Goal: Information Seeking & Learning: Find specific fact

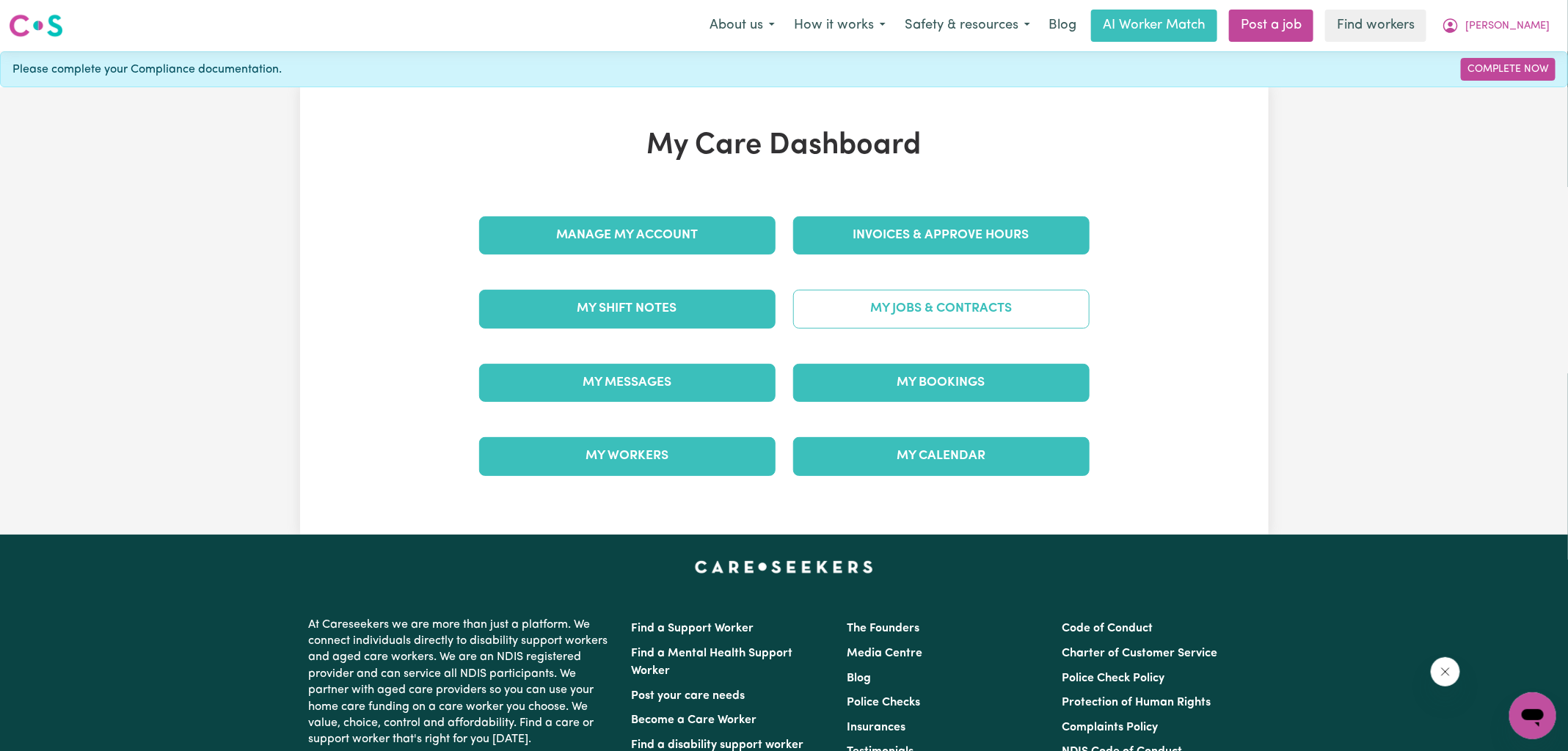
click at [950, 312] on link "My Jobs & Contracts" at bounding box center [941, 309] width 296 height 38
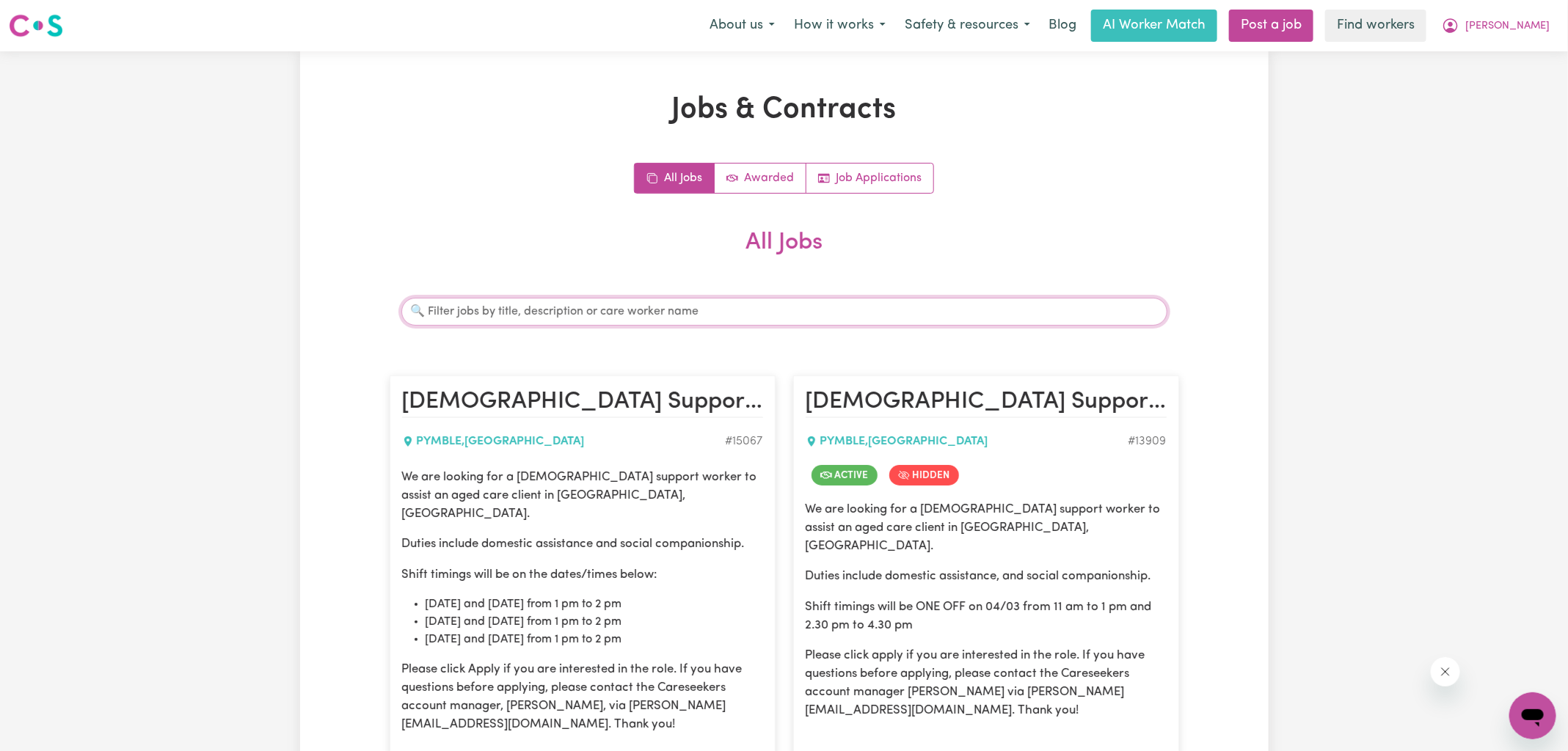
click at [602, 307] on input "Search jobs" at bounding box center [784, 311] width 766 height 28
paste input "[PERSON_NAME]"
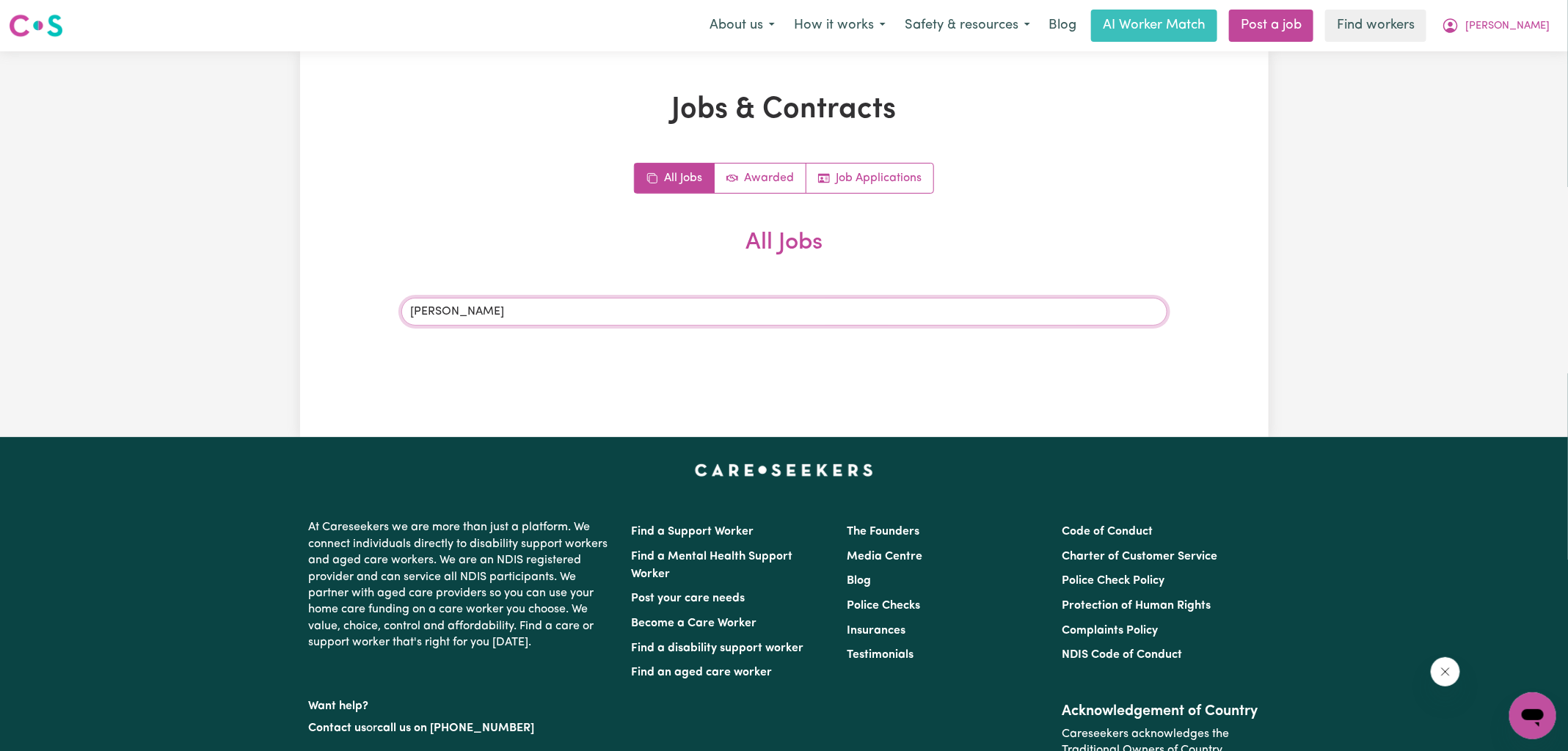
click at [464, 314] on input "[PERSON_NAME]" at bounding box center [784, 311] width 766 height 28
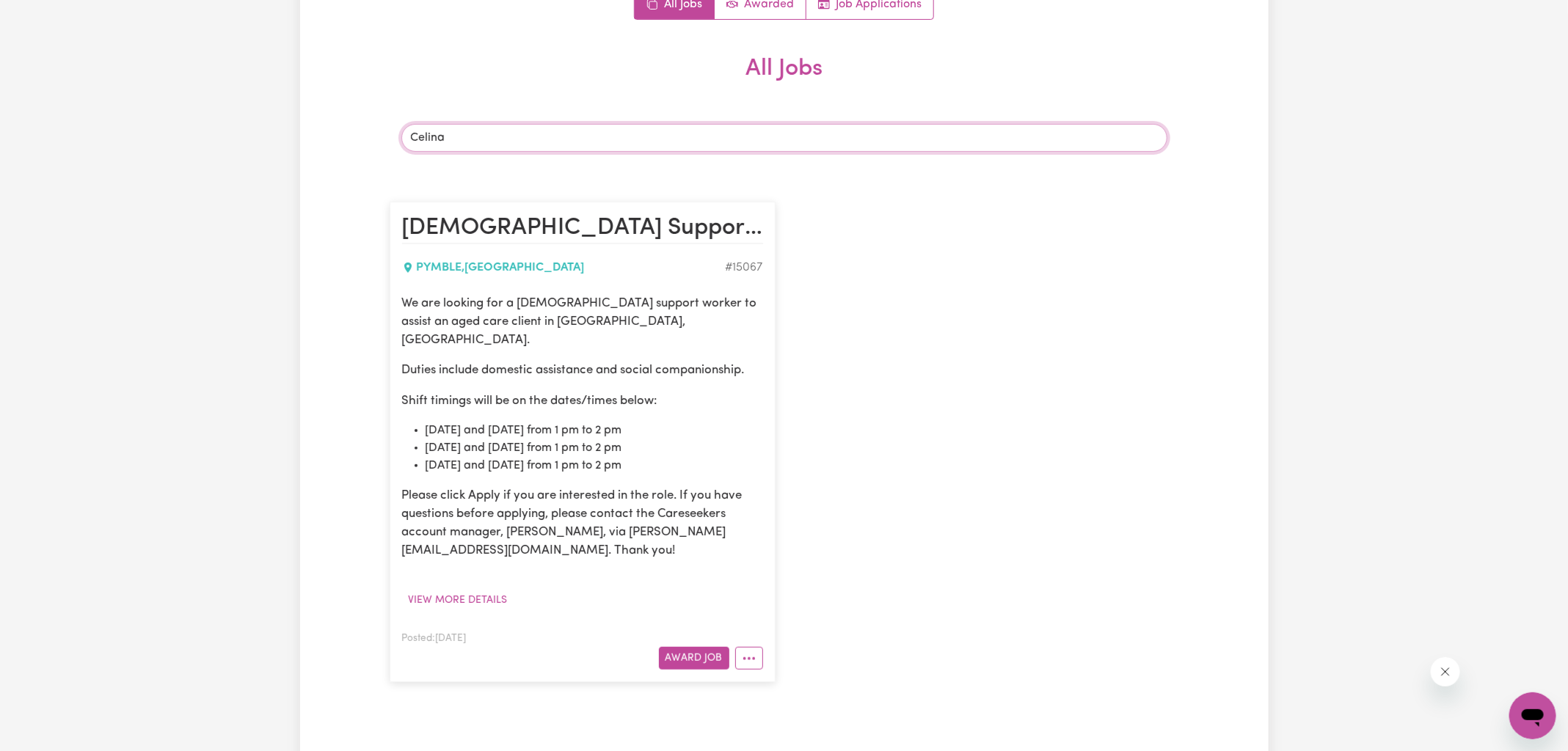
scroll to position [189, 0]
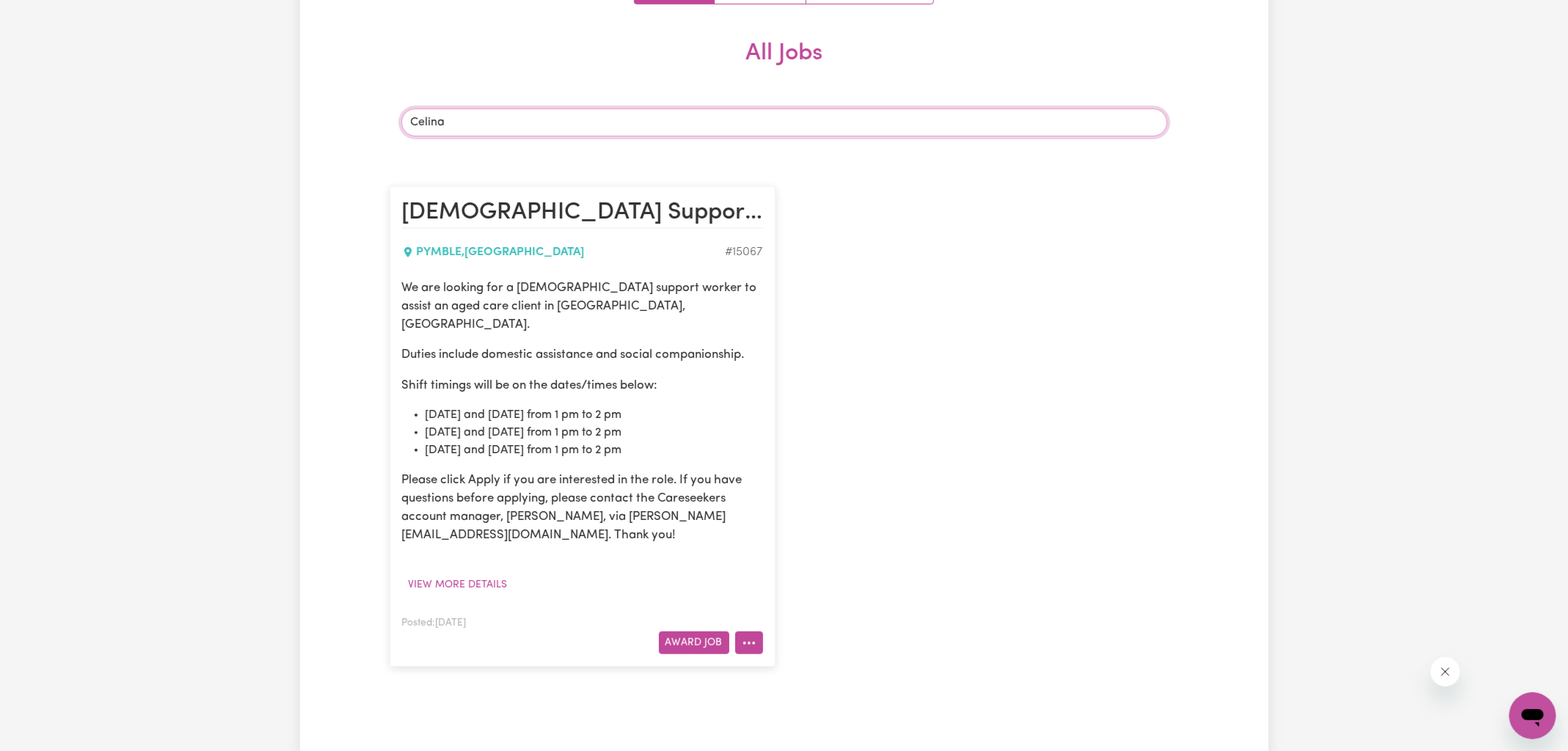
type input "Celina"
click at [748, 636] on icon "More options" at bounding box center [748, 642] width 14 height 14
click at [819, 536] on link "Job Details" at bounding box center [807, 551] width 142 height 30
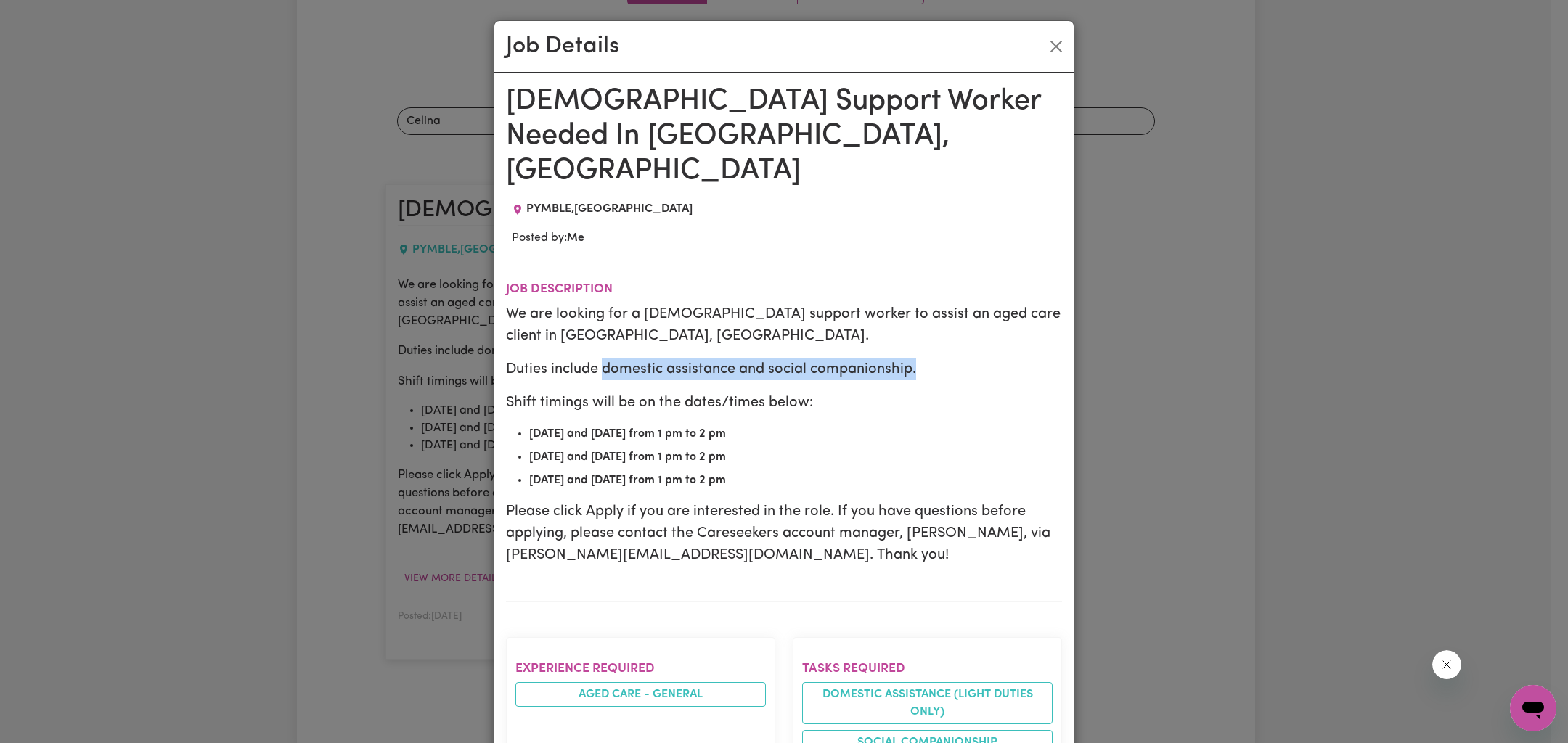
drag, startPoint x: 596, startPoint y: 332, endPoint x: 958, endPoint y: 336, distance: 362.0
click at [958, 358] on p "Duties include domestic assistance and social companionship." at bounding box center [784, 369] width 556 height 22
copy p "domestic assistance and social companionship."
click at [1053, 47] on button "Close" at bounding box center [1056, 46] width 23 height 23
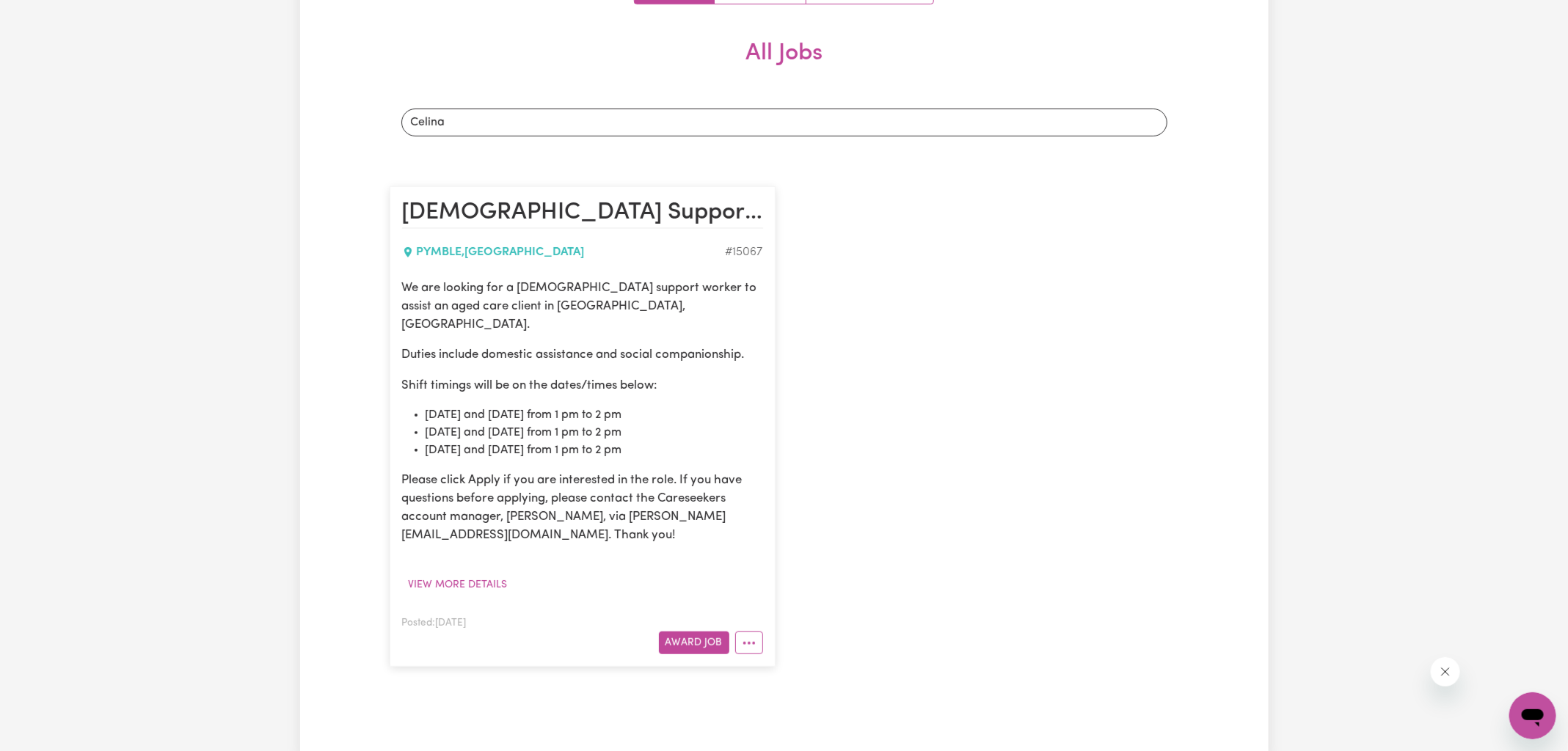
scroll to position [0, 0]
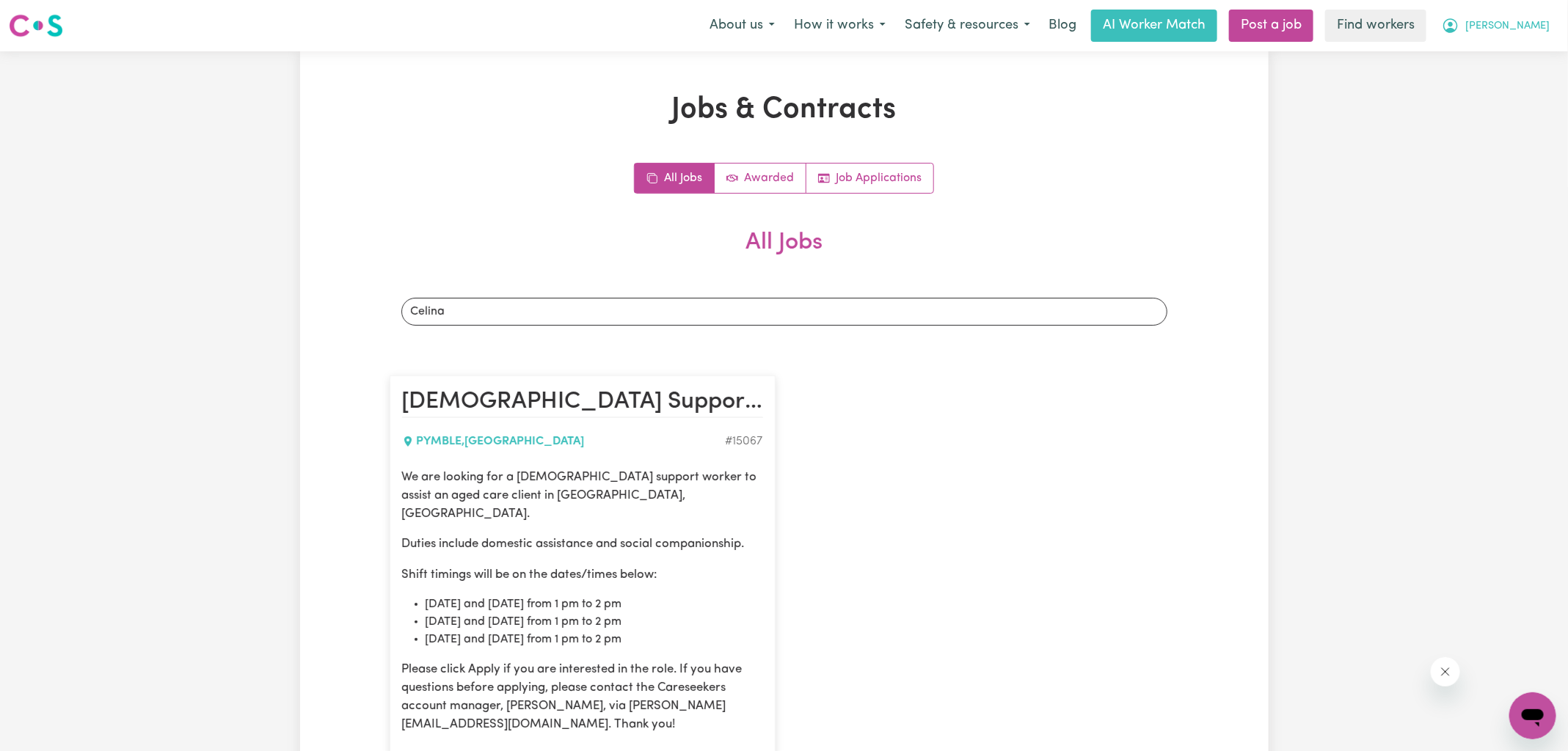
click at [1512, 24] on span "[PERSON_NAME]" at bounding box center [1507, 26] width 84 height 16
click at [1511, 88] on link "Logout" at bounding box center [1500, 84] width 116 height 28
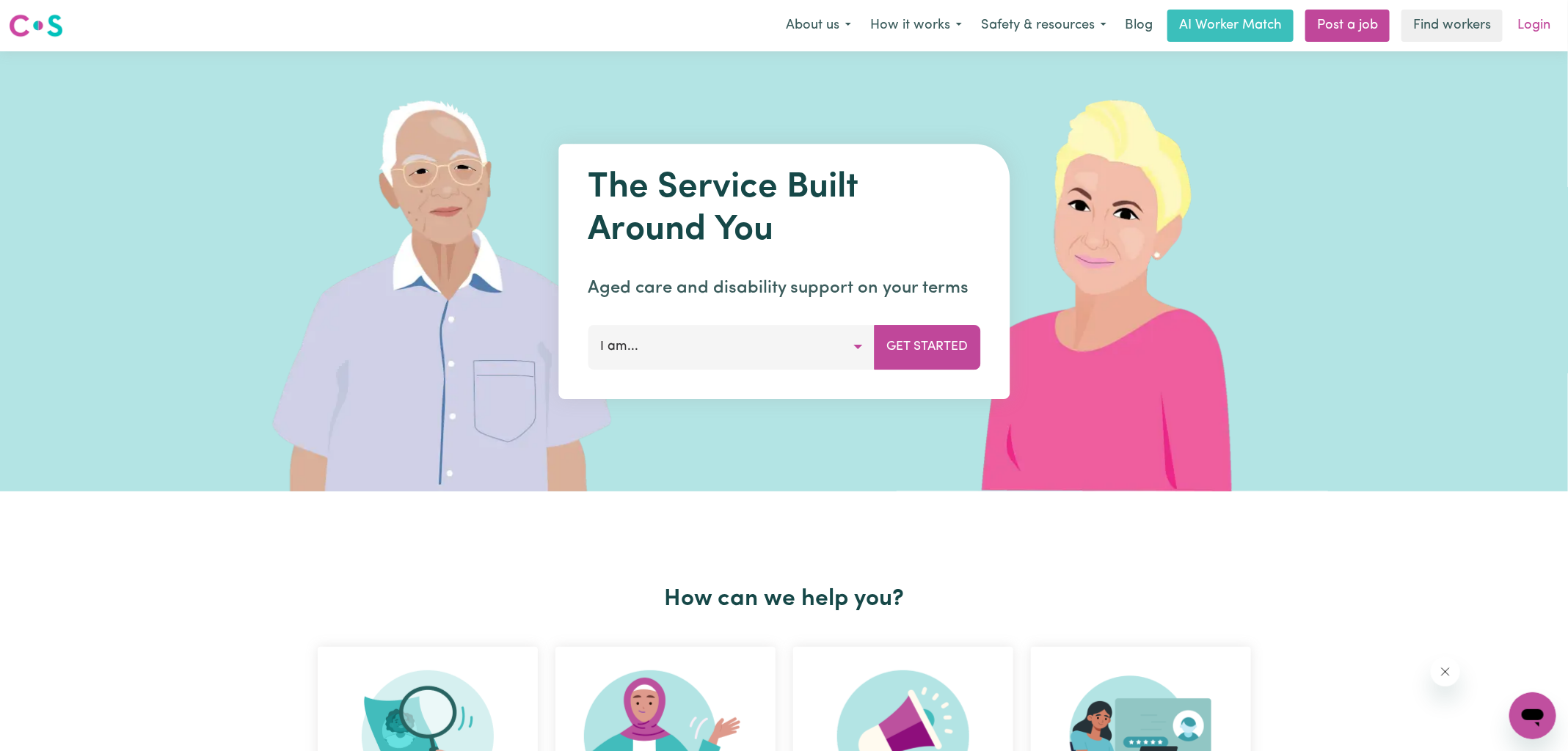
click at [1526, 19] on link "Login" at bounding box center [1534, 26] width 51 height 32
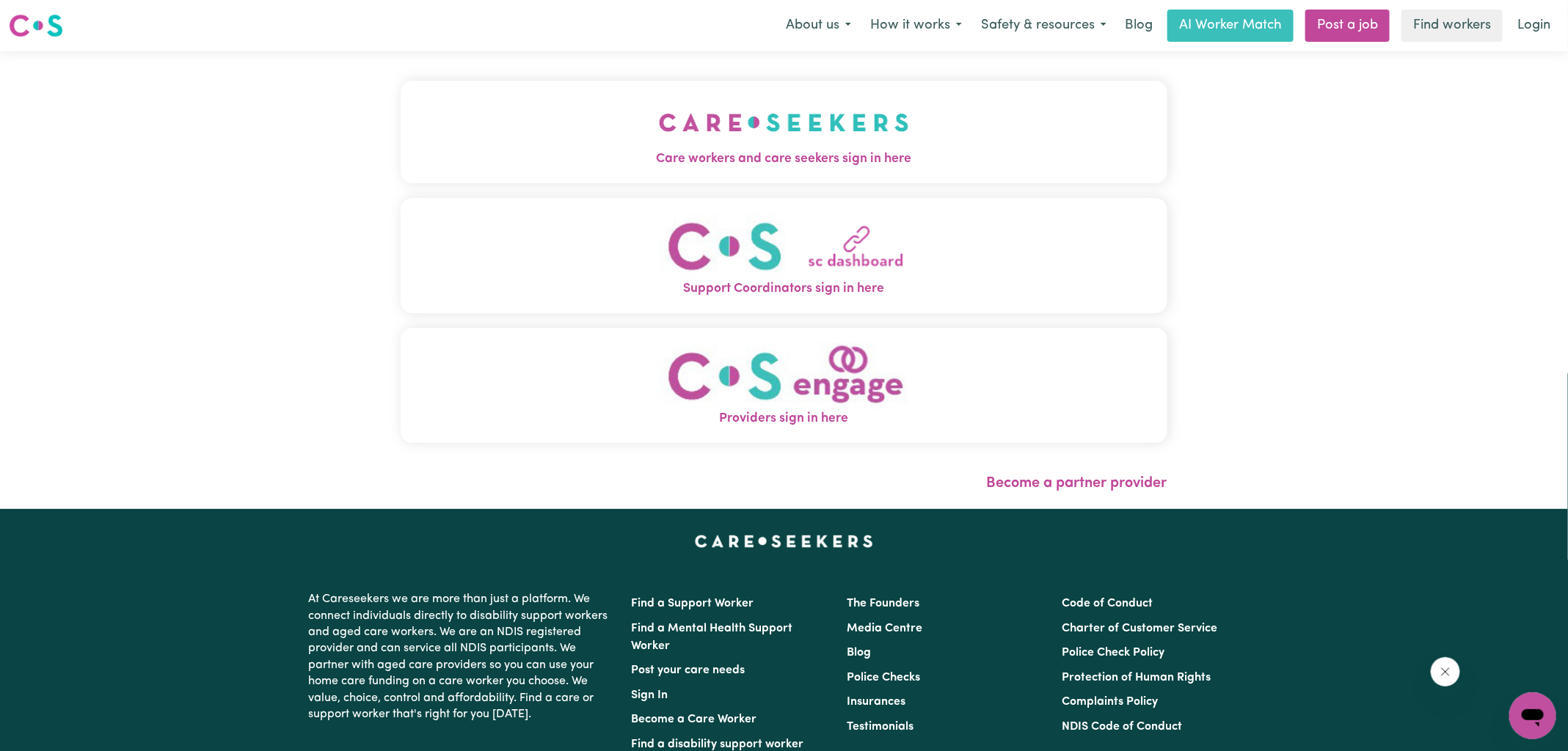
click at [723, 124] on img "Care workers and care seekers sign in here" at bounding box center [783, 122] width 250 height 54
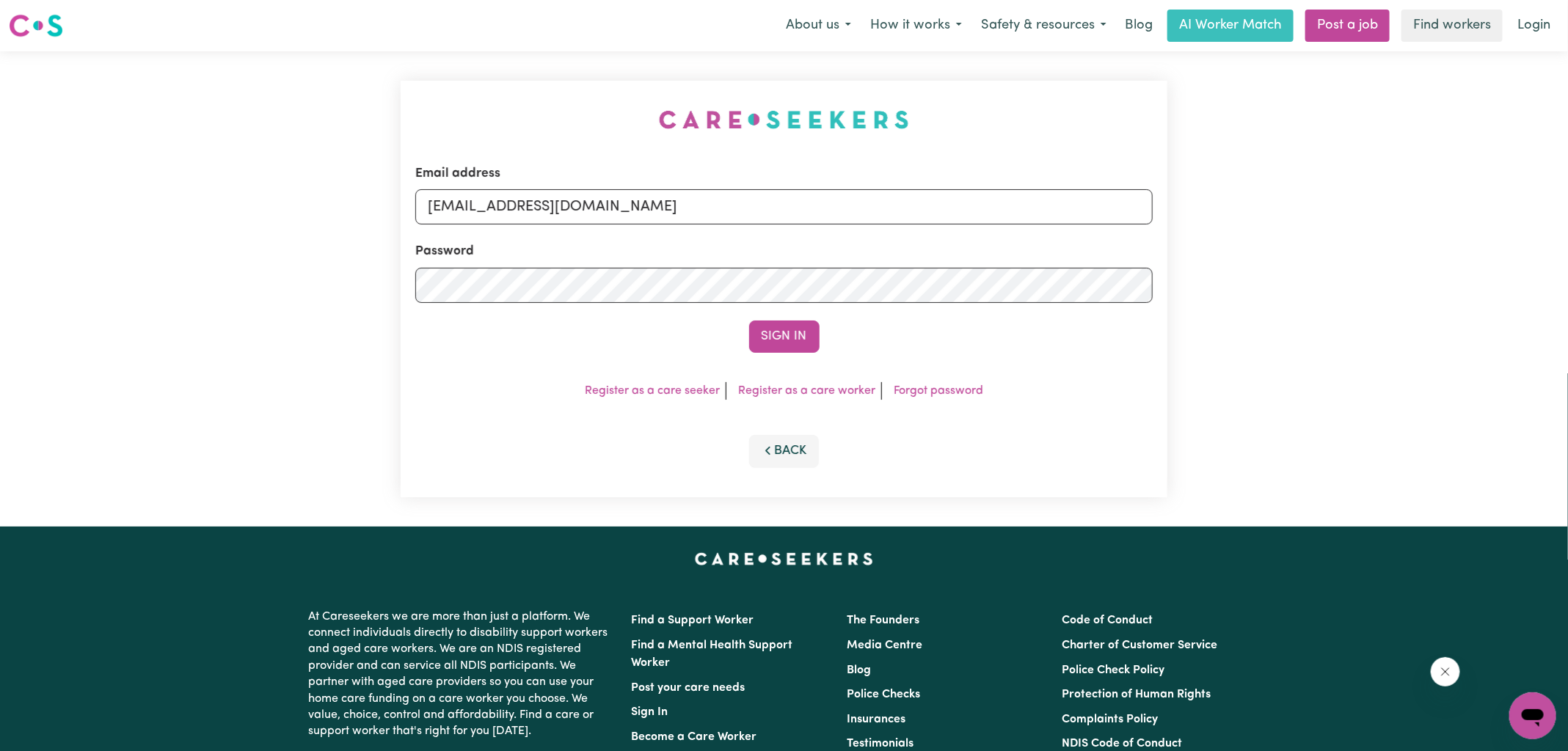
click at [421, 125] on div "Email address [EMAIL_ADDRESS][DOMAIN_NAME] Password Sign In Register as a care …" at bounding box center [784, 289] width 785 height 475
drag, startPoint x: 505, startPoint y: 213, endPoint x: 1203, endPoint y: 260, distance: 699.6
click at [1187, 278] on div "Email address [EMAIL_ADDRESS][DOMAIN_NAME] Password Sign In Register as a care …" at bounding box center [784, 289] width 1568 height 475
type input "[EMAIL_ADDRESS][DOMAIN_NAME]"
click at [749, 320] on button "Sign In" at bounding box center [784, 336] width 71 height 32
